Goal: Task Accomplishment & Management: Manage account settings

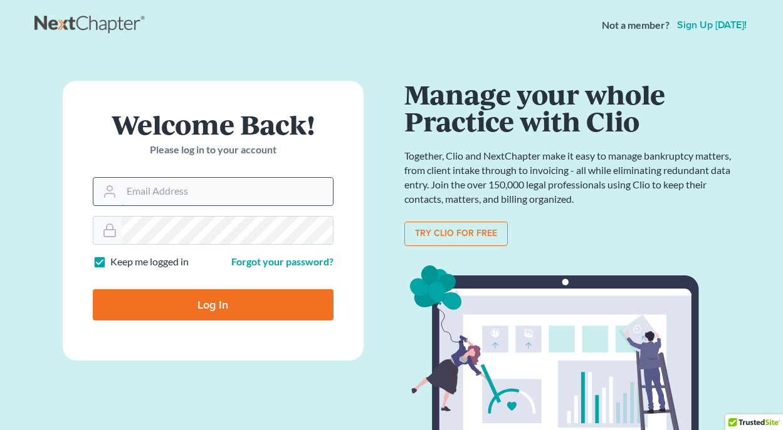
drag, startPoint x: 204, startPoint y: 187, endPoint x: 214, endPoint y: 188, distance: 10.0
click at [204, 187] on input "Email Address" at bounding box center [227, 192] width 211 height 28
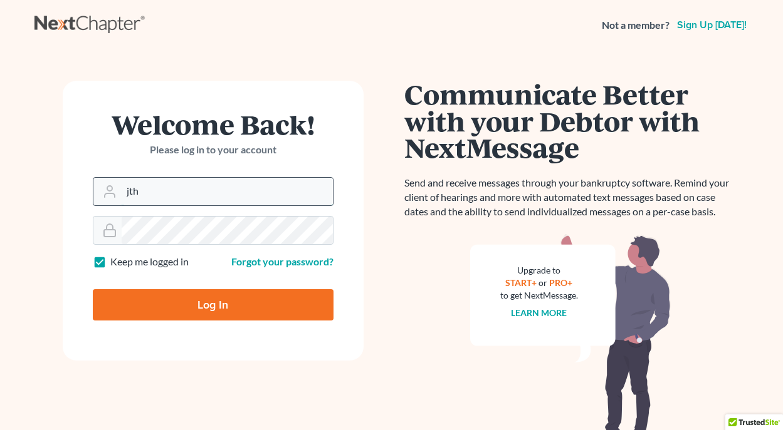
type input "[EMAIL_ADDRESS][DOMAIN_NAME]"
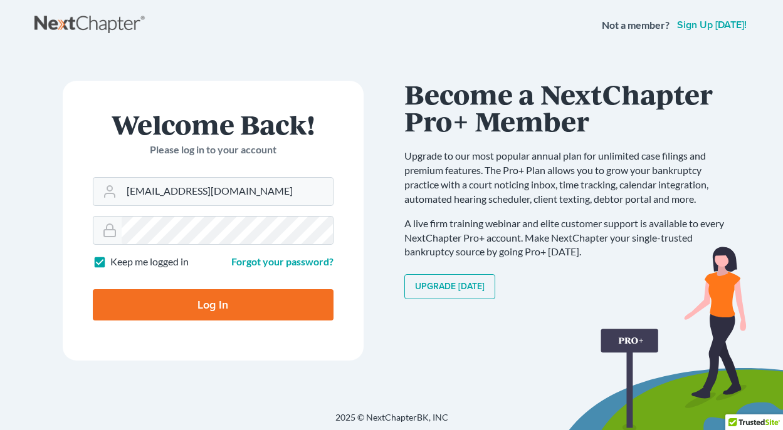
drag, startPoint x: 195, startPoint y: 301, endPoint x: 200, endPoint y: 306, distance: 7.1
click at [197, 304] on input "Log In" at bounding box center [213, 304] width 241 height 31
type input "Thinking..."
